Goal: Task Accomplishment & Management: Use online tool/utility

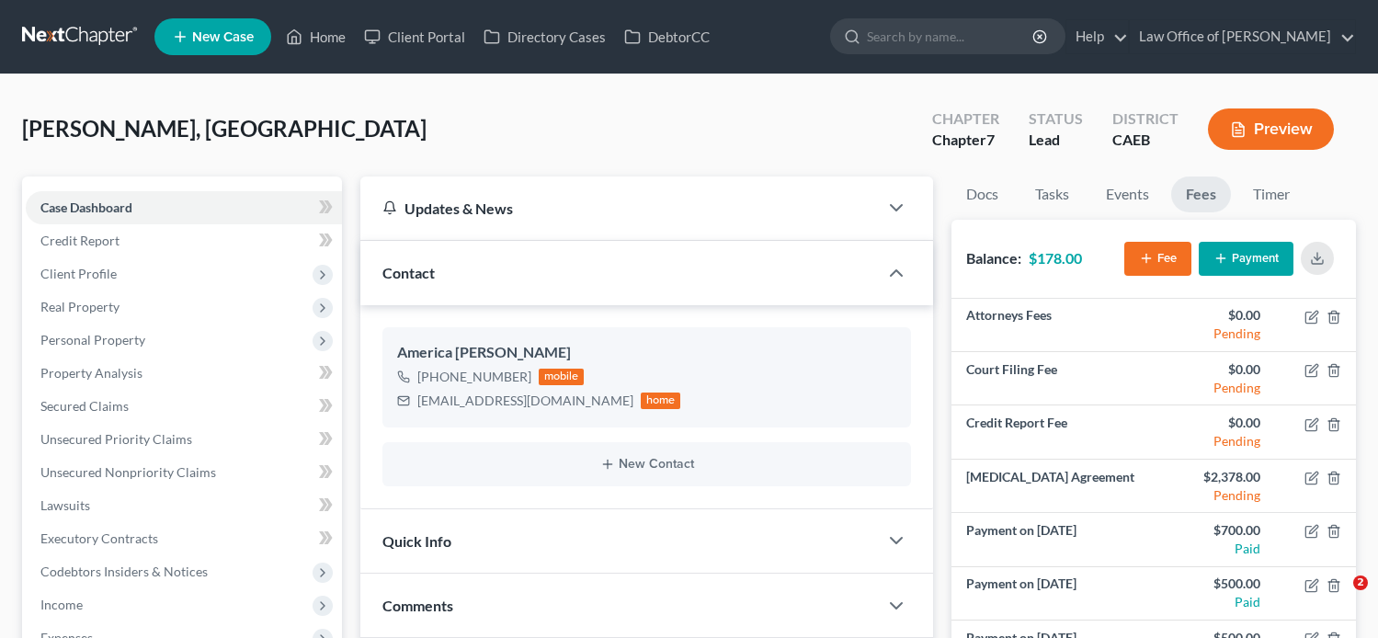
select select "0"
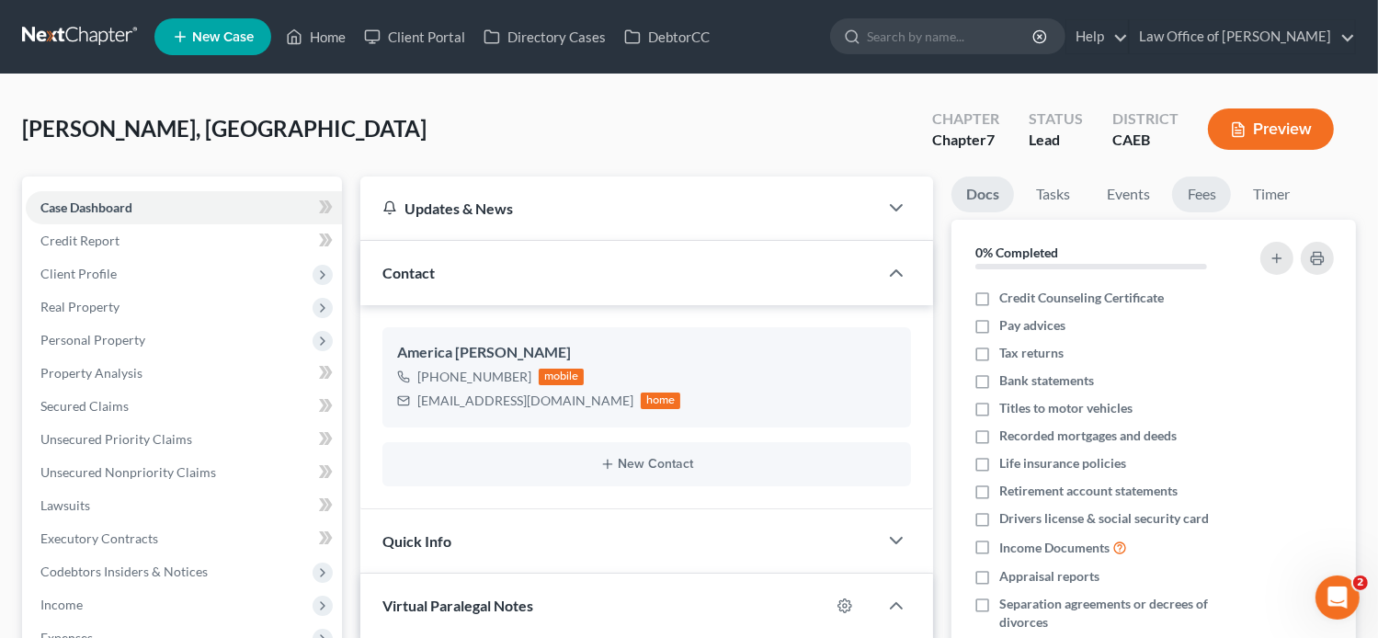
click at [1202, 192] on link "Fees" at bounding box center [1201, 195] width 59 height 36
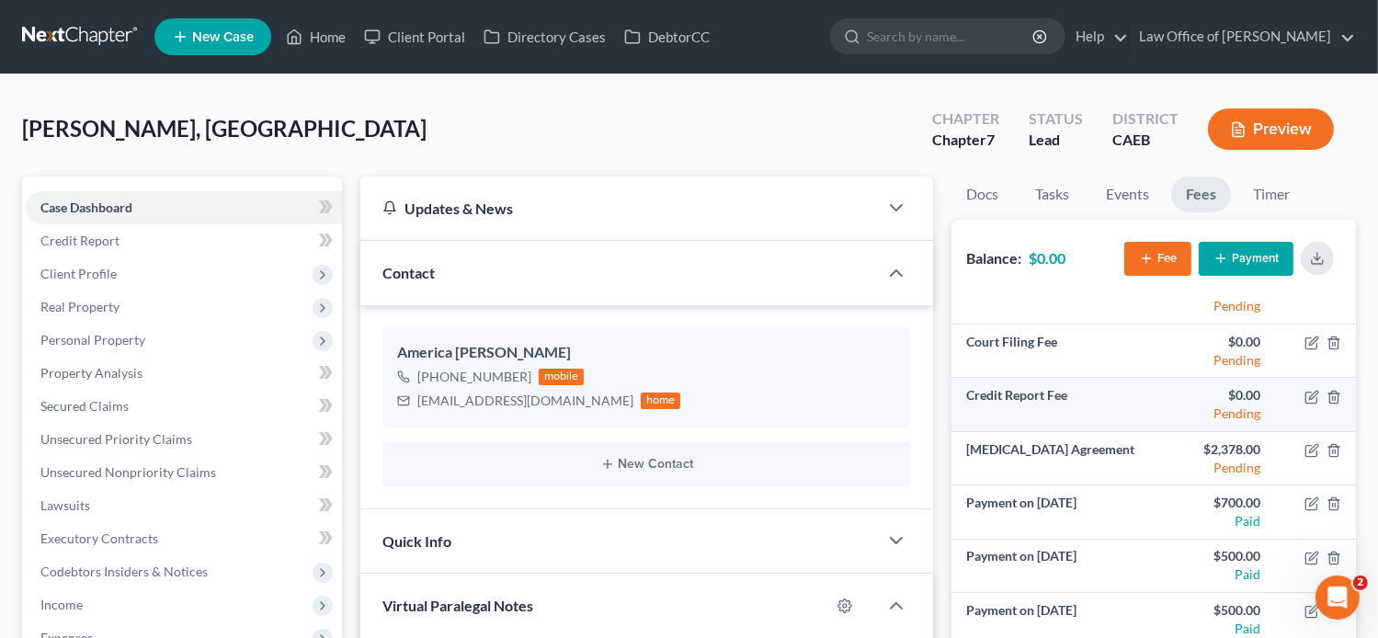
scroll to position [17, 0]
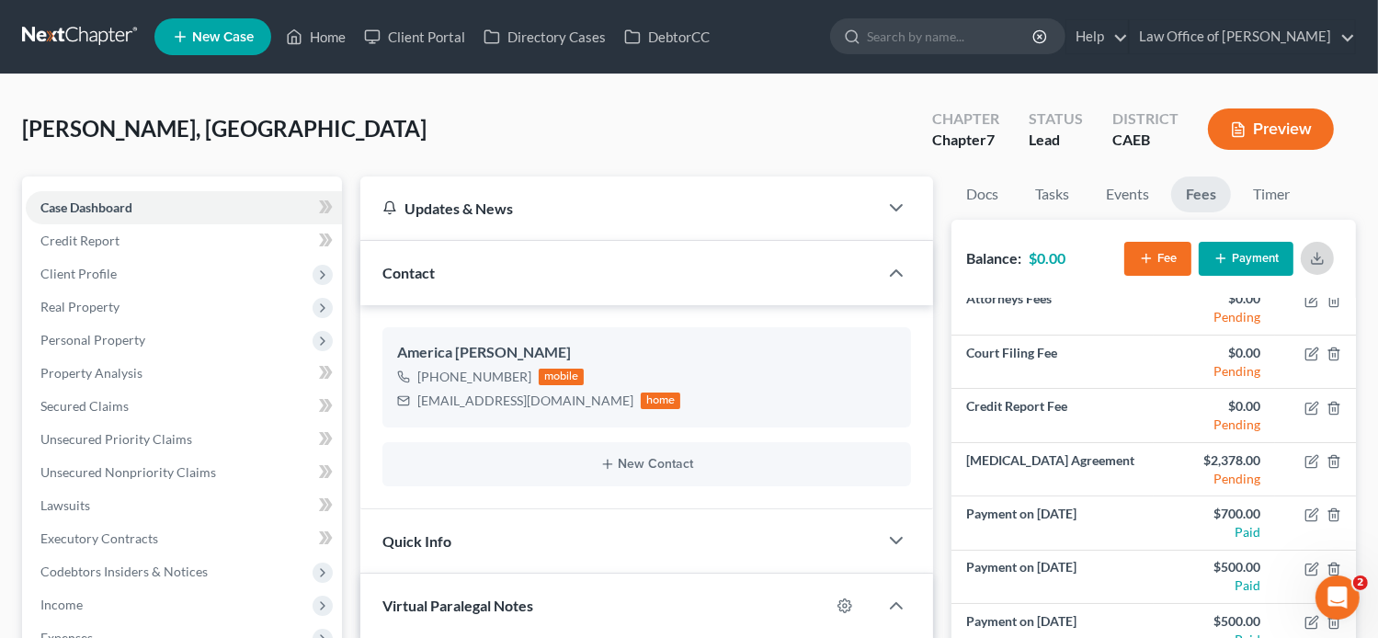
click at [1321, 256] on icon "button" at bounding box center [1317, 258] width 15 height 15
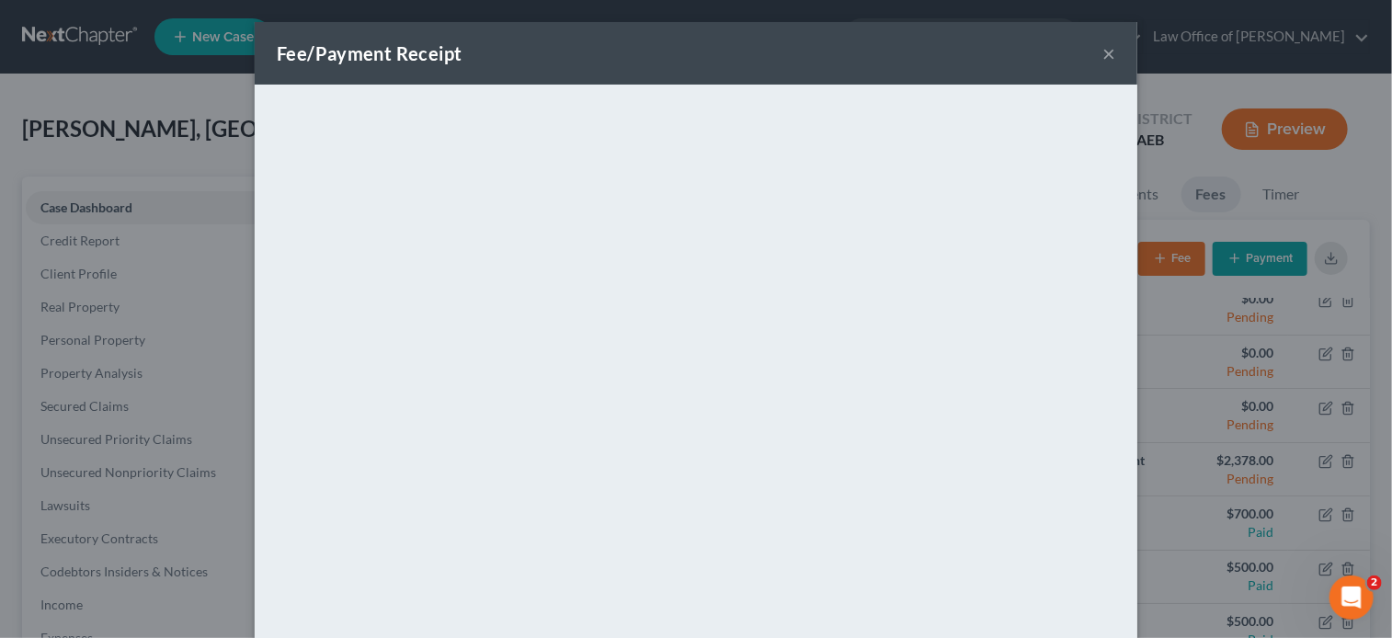
click at [1103, 49] on button "×" at bounding box center [1109, 53] width 13 height 22
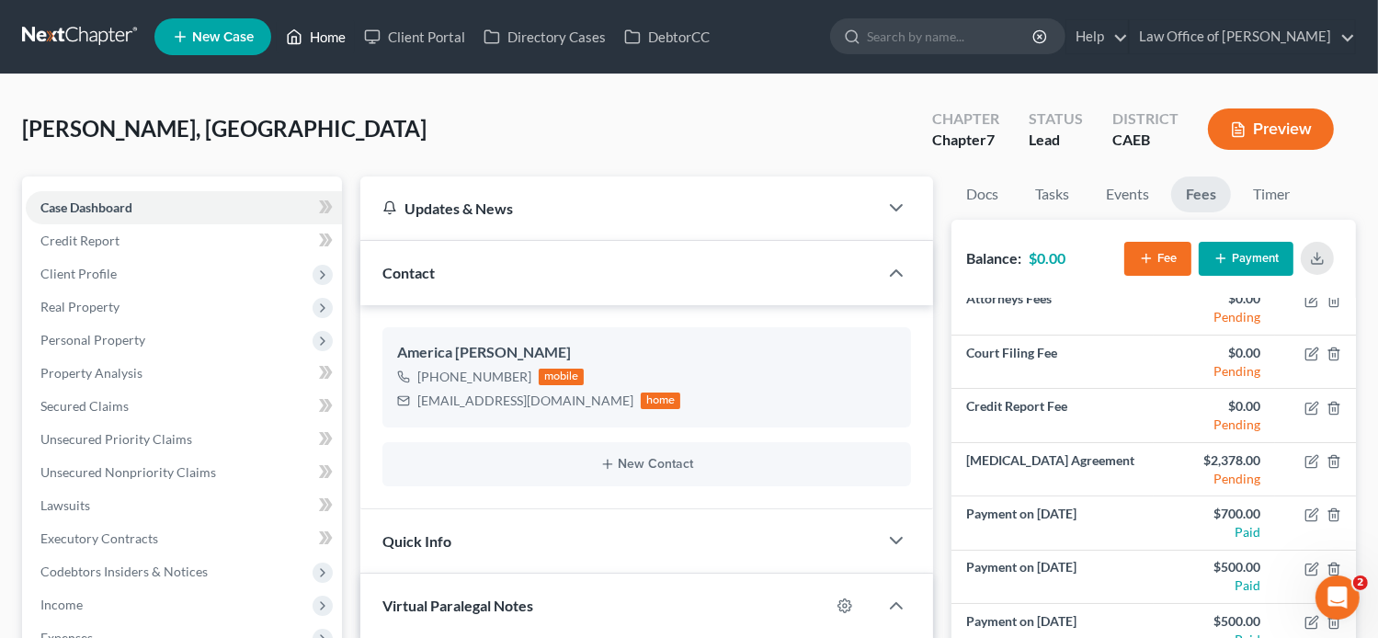
click at [312, 34] on link "Home" at bounding box center [316, 36] width 78 height 33
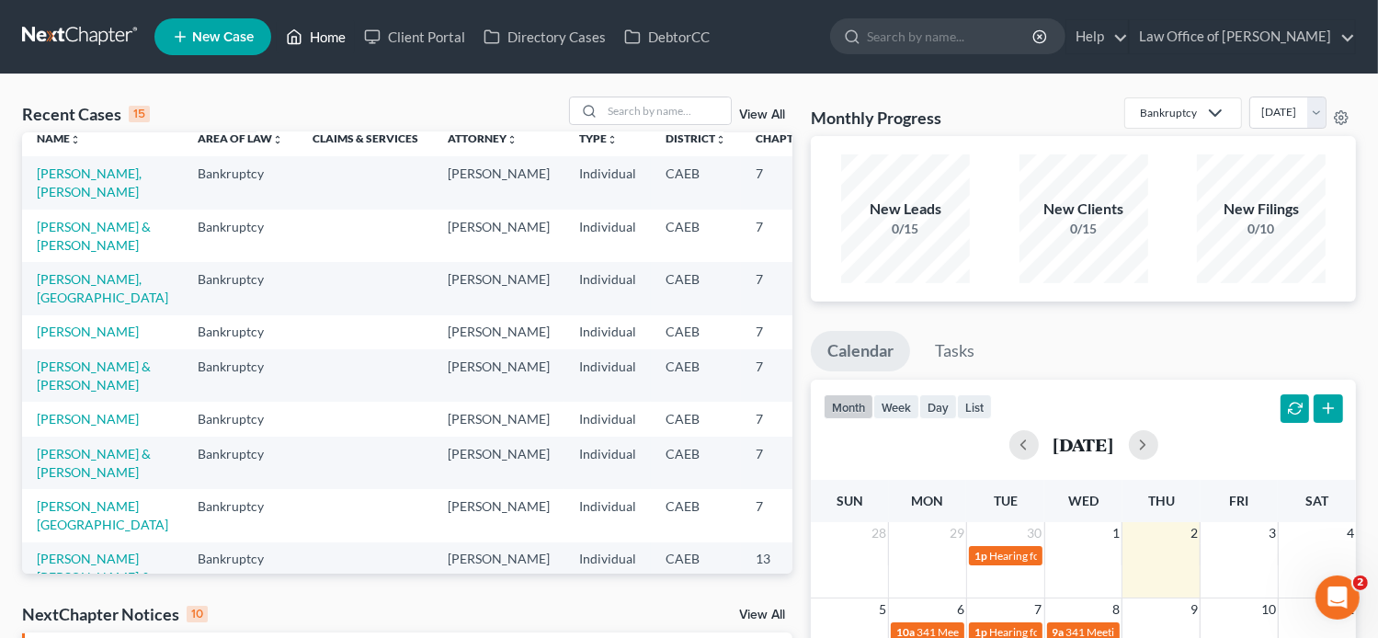
scroll to position [17, 0]
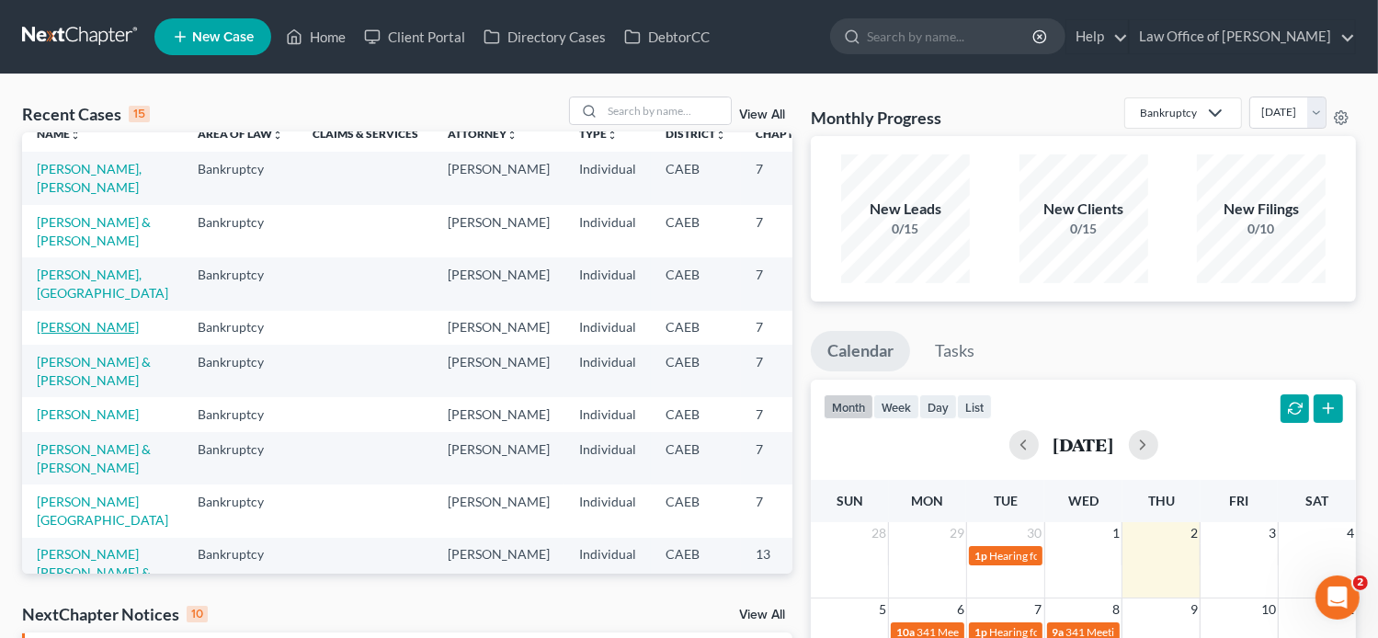
click at [74, 335] on link "[PERSON_NAME]" at bounding box center [88, 327] width 102 height 16
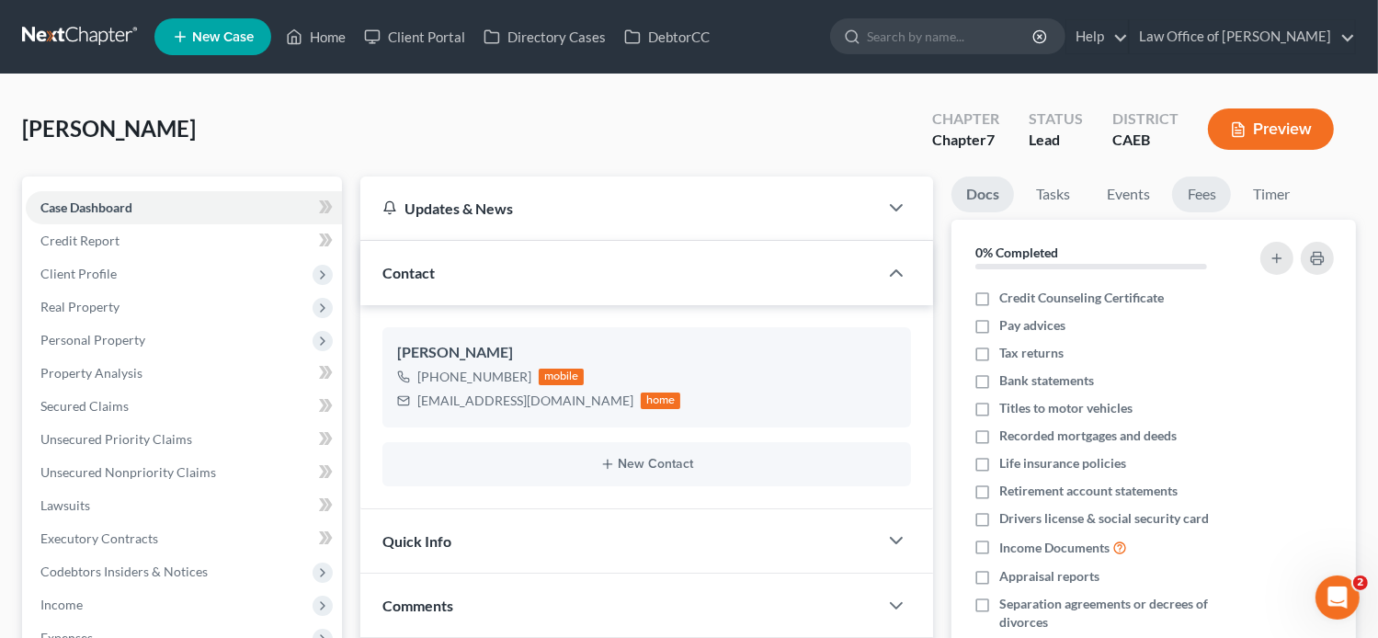
click at [1200, 197] on link "Fees" at bounding box center [1201, 195] width 59 height 36
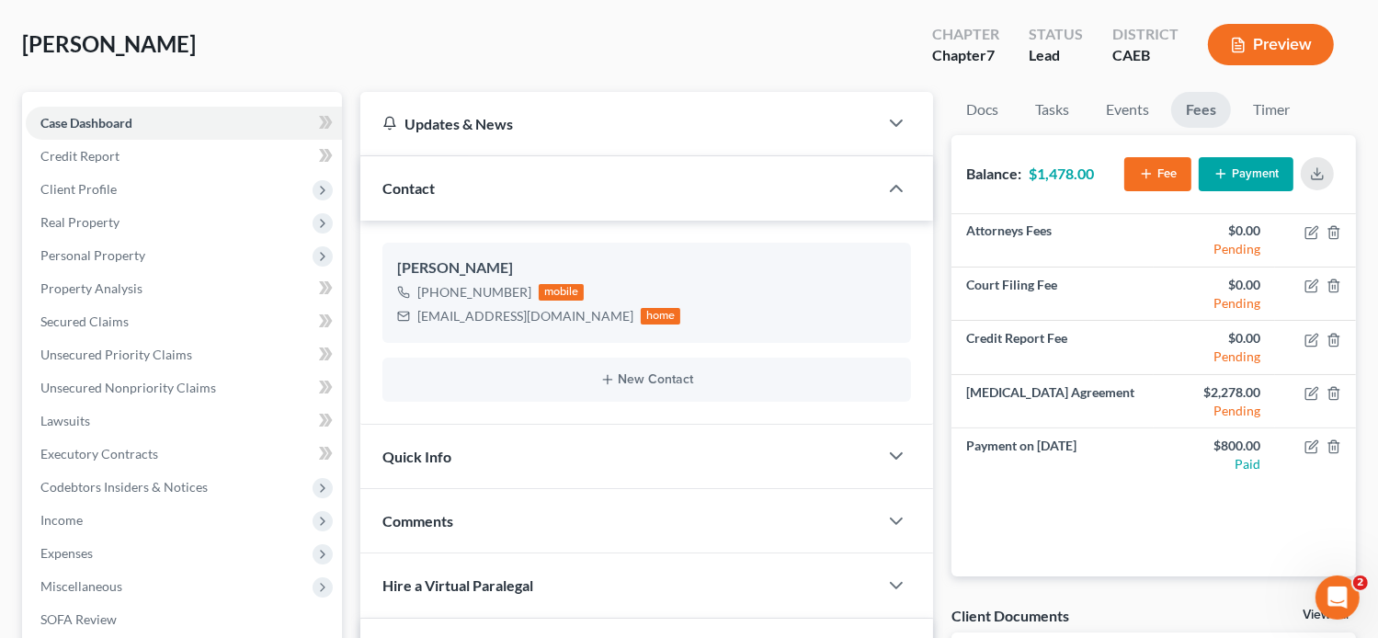
scroll to position [85, 0]
